Goal: Task Accomplishment & Management: Complete application form

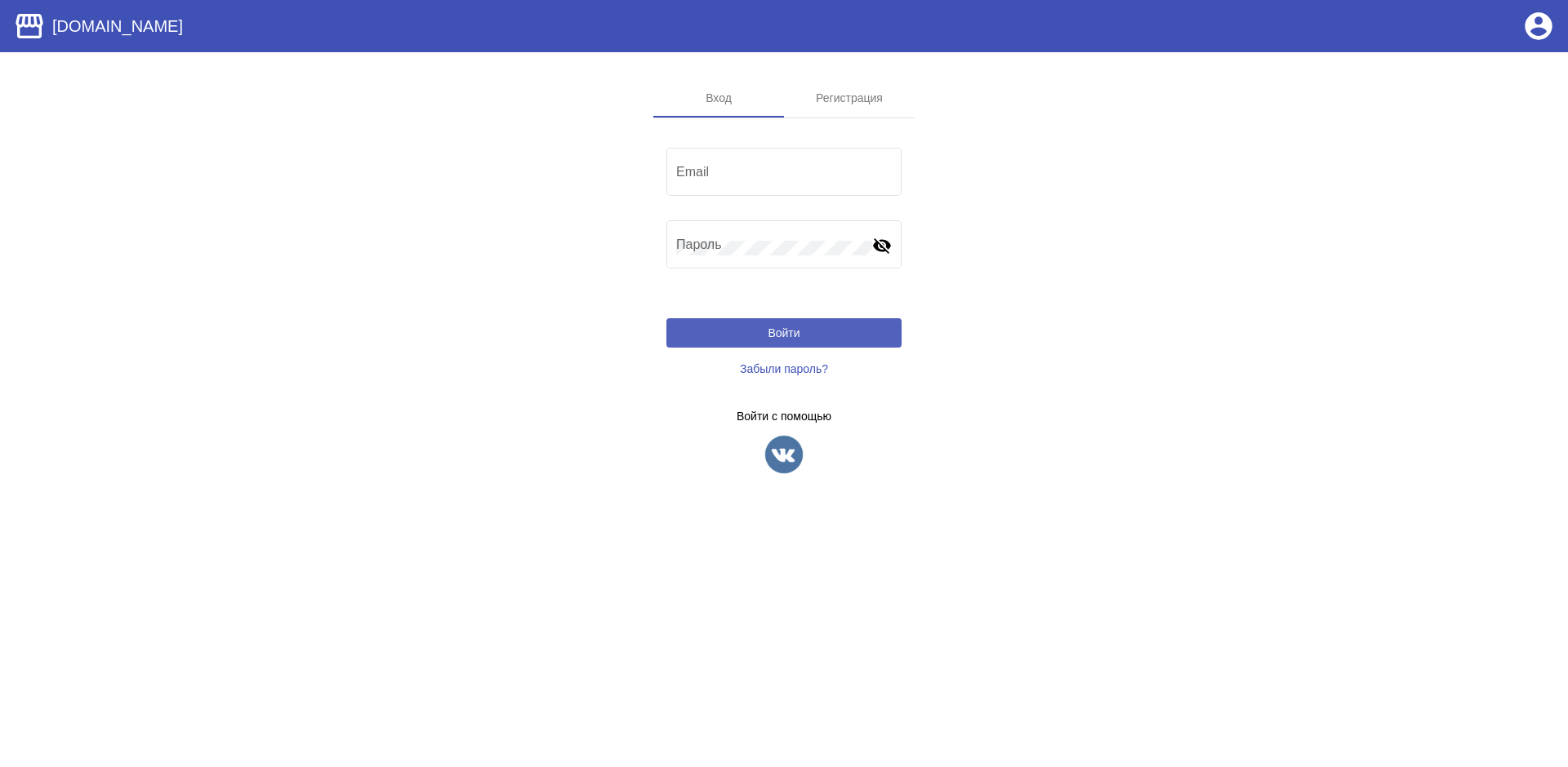
click at [837, 345] on button "Войти" at bounding box center [784, 333] width 235 height 29
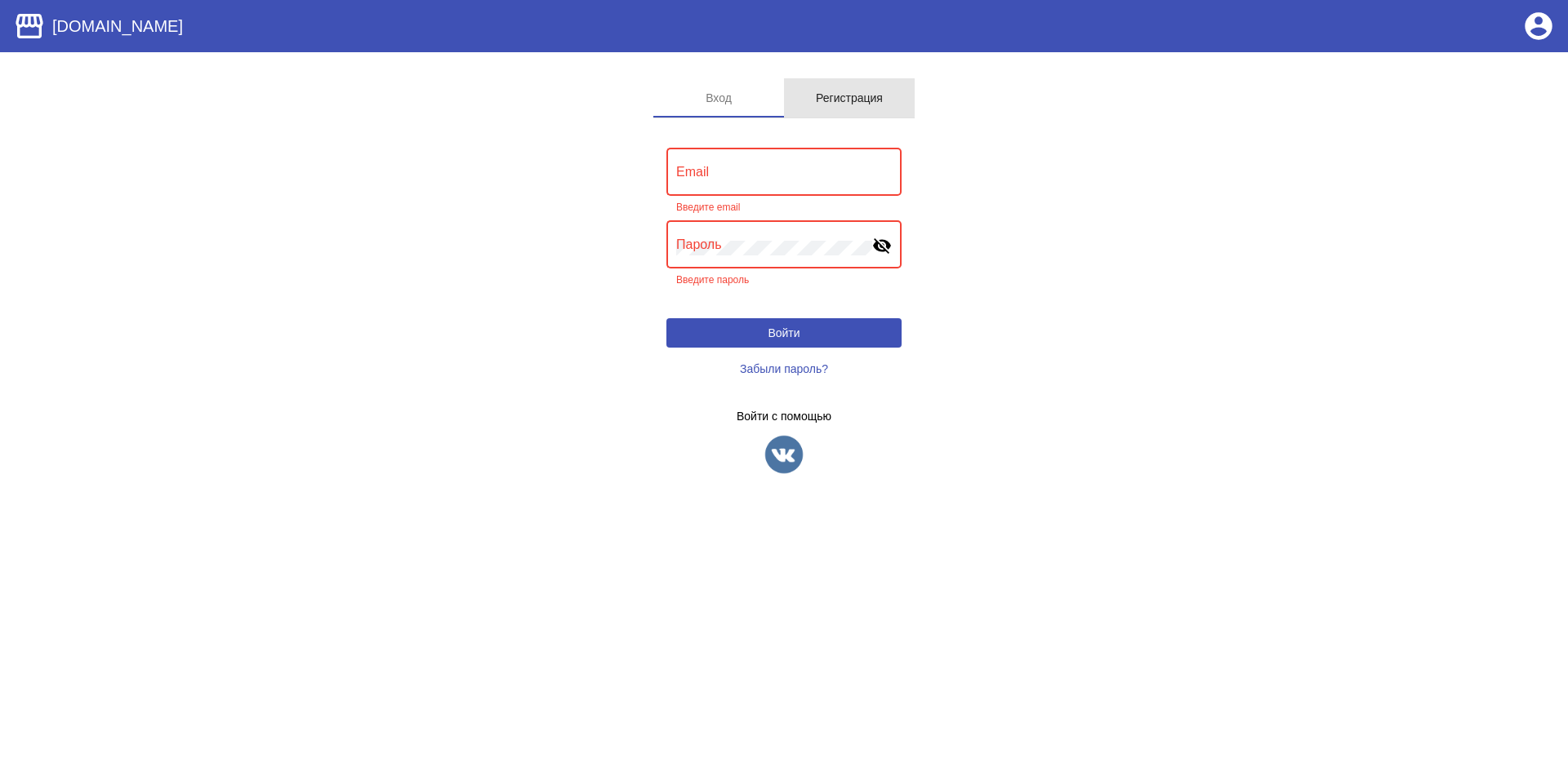
click at [842, 92] on div "Регистрация" at bounding box center [850, 97] width 67 height 13
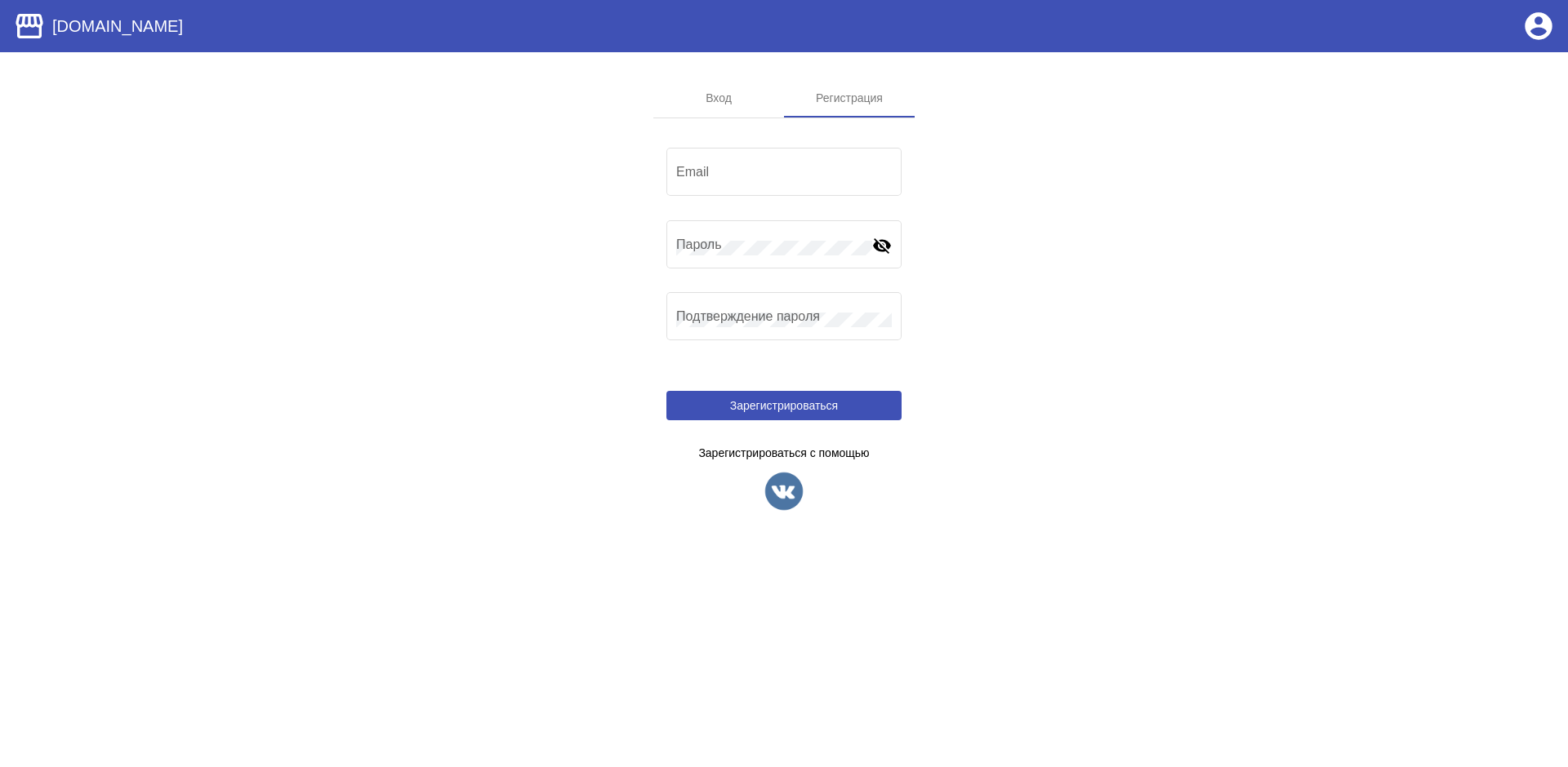
click at [798, 503] on img at bounding box center [784, 492] width 41 height 41
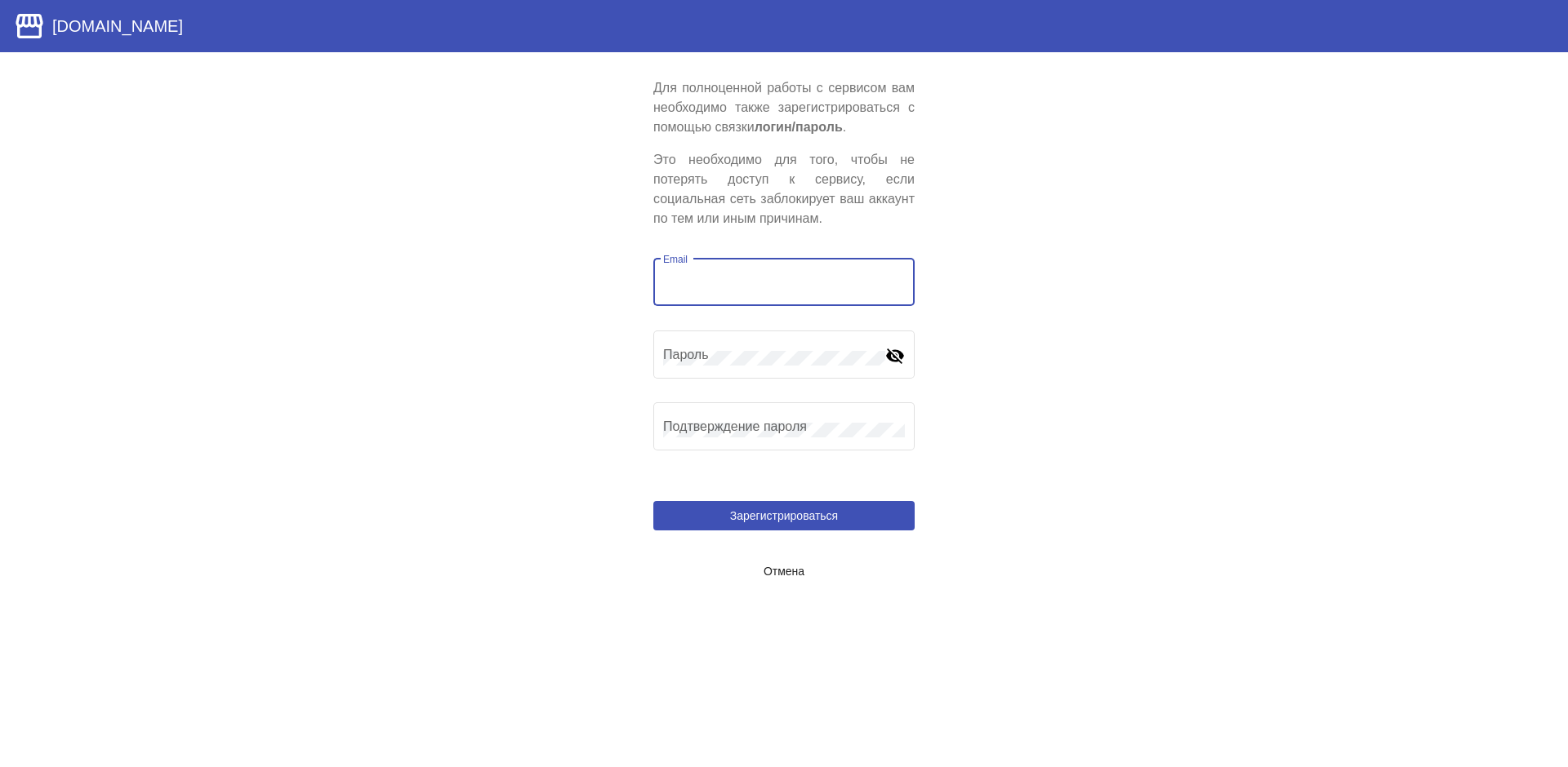
click at [776, 280] on input "Email" at bounding box center [784, 285] width 242 height 15
type input "[EMAIL_ADDRESS][DOMAIN_NAME]"
